Goal: Task Accomplishment & Management: Complete application form

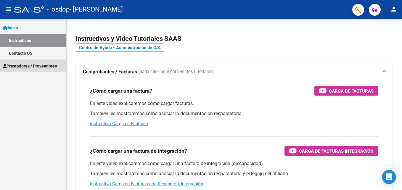
click at [31, 66] on span "Prestadores / Proveedores" at bounding box center [30, 66] width 54 height 7
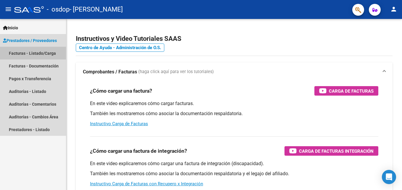
click at [38, 54] on link "Facturas - Listado/Carga" at bounding box center [33, 53] width 66 height 13
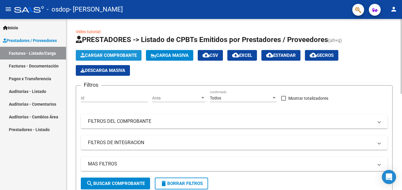
click at [121, 56] on span "Cargar Comprobante" at bounding box center [108, 55] width 56 height 5
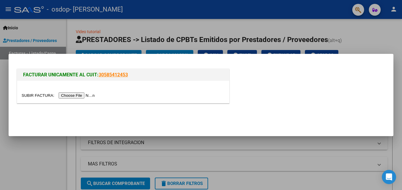
click at [72, 96] on input "file" at bounding box center [59, 95] width 75 height 6
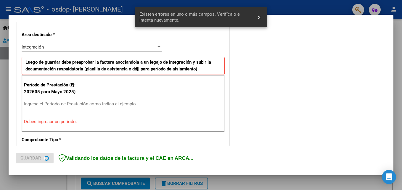
scroll to position [133, 0]
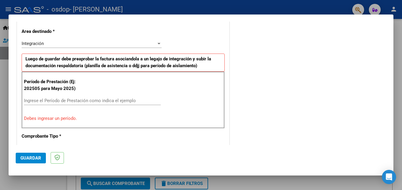
click at [32, 102] on input "Ingrese el Período de Prestación como indica el ejemplo" at bounding box center [92, 100] width 137 height 5
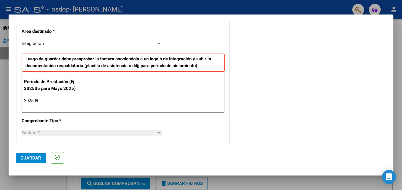
type input "202509"
click at [35, 158] on span "Guardar" at bounding box center [30, 157] width 21 height 5
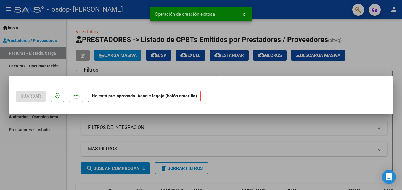
scroll to position [0, 0]
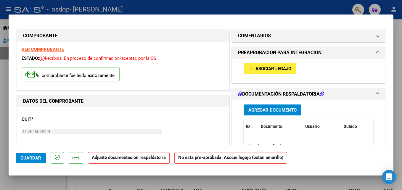
click at [255, 68] on span "Asociar Legajo" at bounding box center [273, 68] width 36 height 5
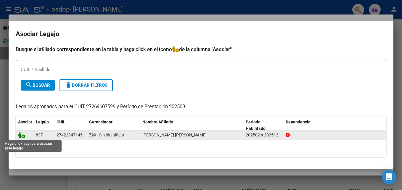
click at [22, 135] on icon at bounding box center [21, 135] width 7 height 7
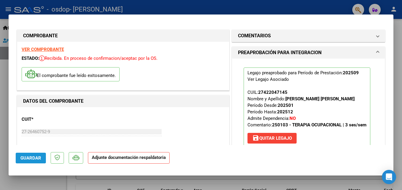
click at [26, 158] on span "Guardar" at bounding box center [30, 157] width 21 height 5
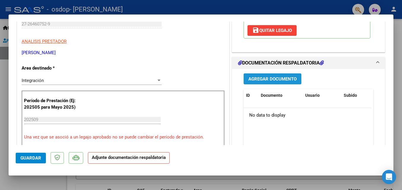
click at [277, 78] on span "Agregar Documento" at bounding box center [272, 78] width 48 height 5
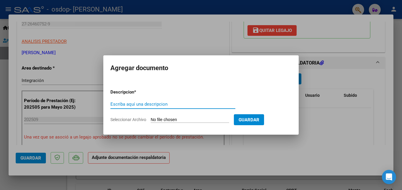
click at [121, 102] on input "Escriba aquí una descripcion" at bounding box center [172, 103] width 125 height 5
type input "planilla de asistencia"
click at [164, 120] on input "Seleccionar Archivo" at bounding box center [190, 120] width 78 height 6
click at [213, 117] on input "Seleccionar Archivo" at bounding box center [190, 120] width 78 height 6
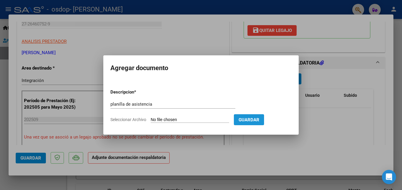
click at [248, 121] on span "Guardar" at bounding box center [248, 119] width 21 height 5
click at [134, 120] on span "Seleccionar Archivo" at bounding box center [128, 119] width 36 height 5
click at [151, 120] on input "Seleccionar Archivo" at bounding box center [190, 120] width 78 height 6
type input "C:\fakepath\planilla de septiembre [DATE] 18.43.pdf"
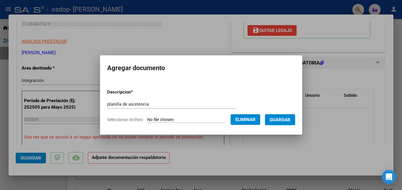
click at [278, 120] on span "Guardar" at bounding box center [279, 119] width 21 height 5
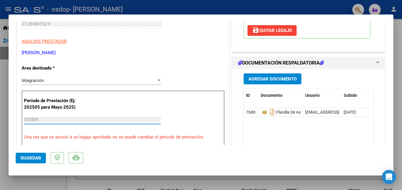
click at [28, 118] on input "202509" at bounding box center [92, 119] width 137 height 5
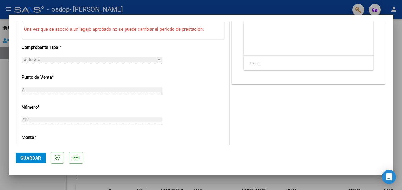
scroll to position [323, 0]
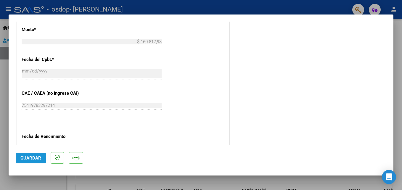
click at [30, 160] on span "Guardar" at bounding box center [30, 157] width 21 height 5
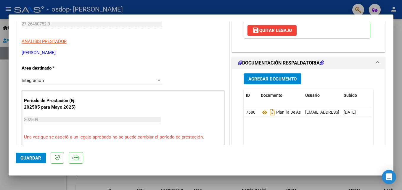
scroll to position [0, 0]
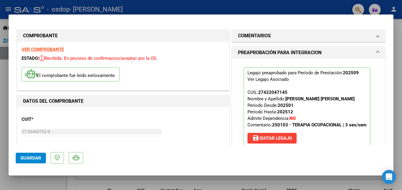
click at [400, 74] on div at bounding box center [201, 95] width 402 height 190
